Goal: Task Accomplishment & Management: Use online tool/utility

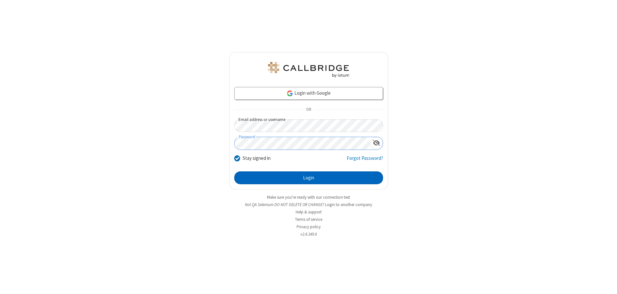
click at [308, 178] on button "Login" at bounding box center [308, 178] width 149 height 13
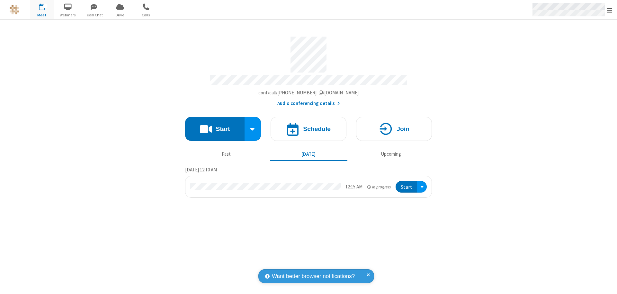
click at [609, 10] on span "Open menu" at bounding box center [609, 10] width 5 height 6
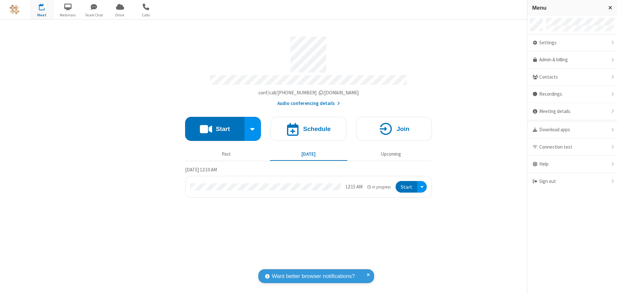
click at [120, 15] on span "Drive" at bounding box center [120, 15] width 24 height 6
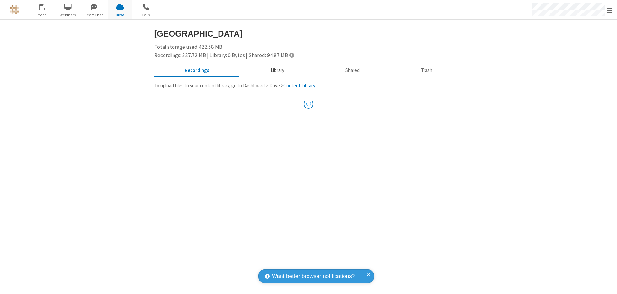
click at [274, 70] on button "Library" at bounding box center [277, 71] width 75 height 12
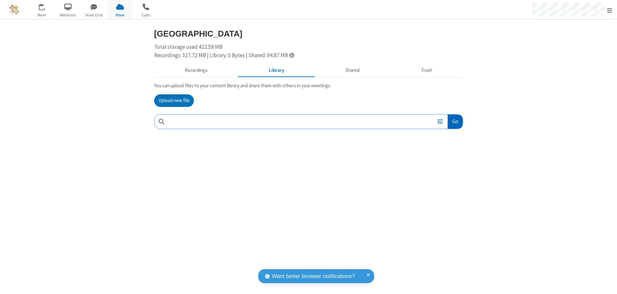
click at [455, 121] on button "Go" at bounding box center [455, 122] width 15 height 14
click at [174, 101] on button "Upload new file" at bounding box center [174, 100] width 40 height 13
